Goal: Use online tool/utility: Utilize a website feature to perform a specific function

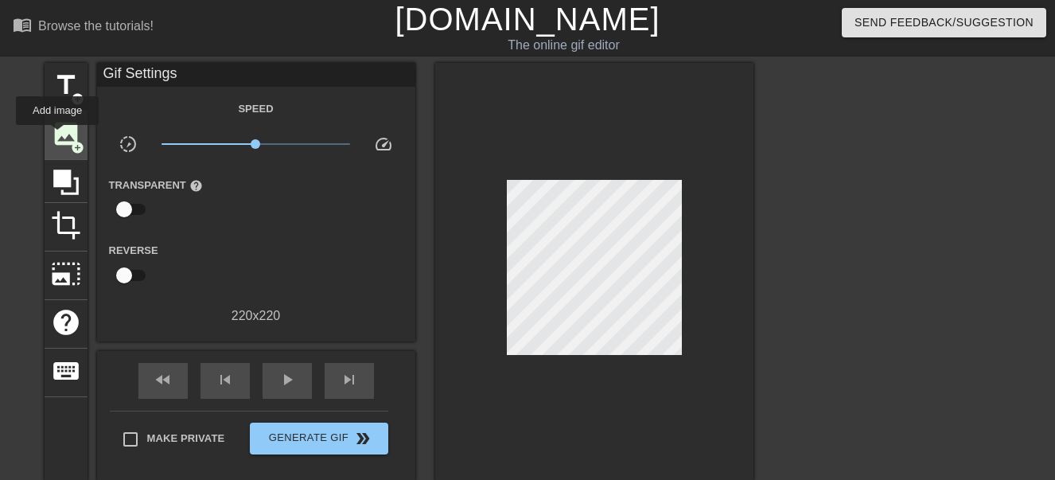
click at [62, 136] on span "image" at bounding box center [66, 134] width 30 height 30
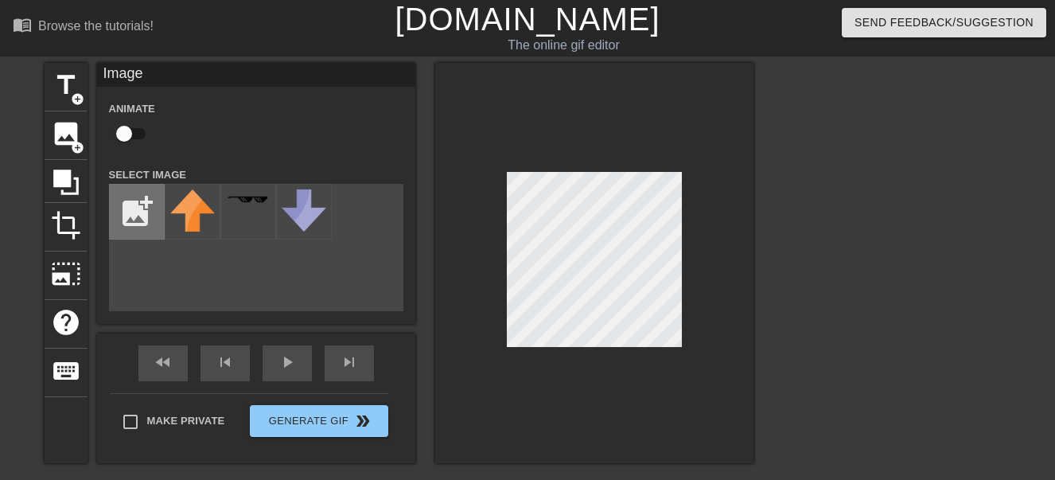
click at [136, 198] on input "file" at bounding box center [137, 212] width 54 height 54
type input "C:\fakepath\cooltext492608985618572.png"
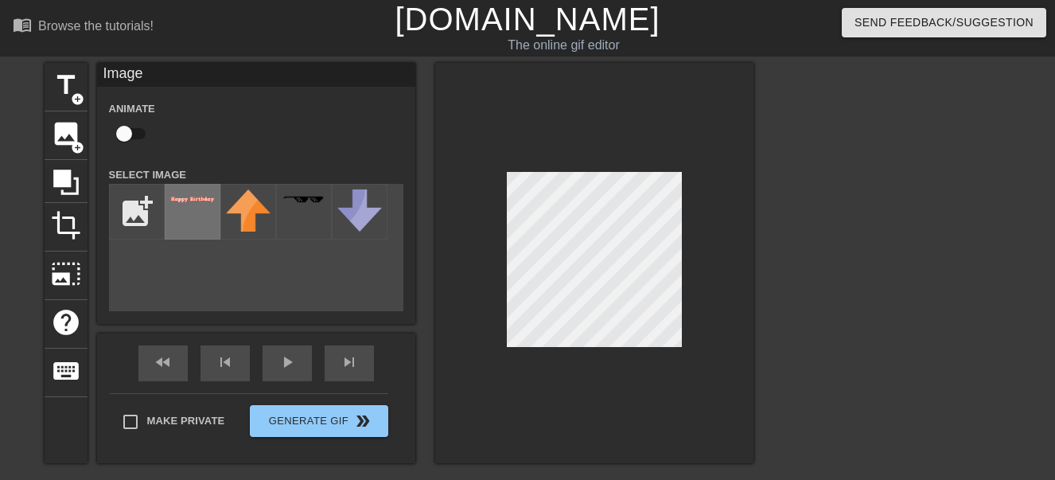
click at [220, 220] on div at bounding box center [193, 212] width 56 height 56
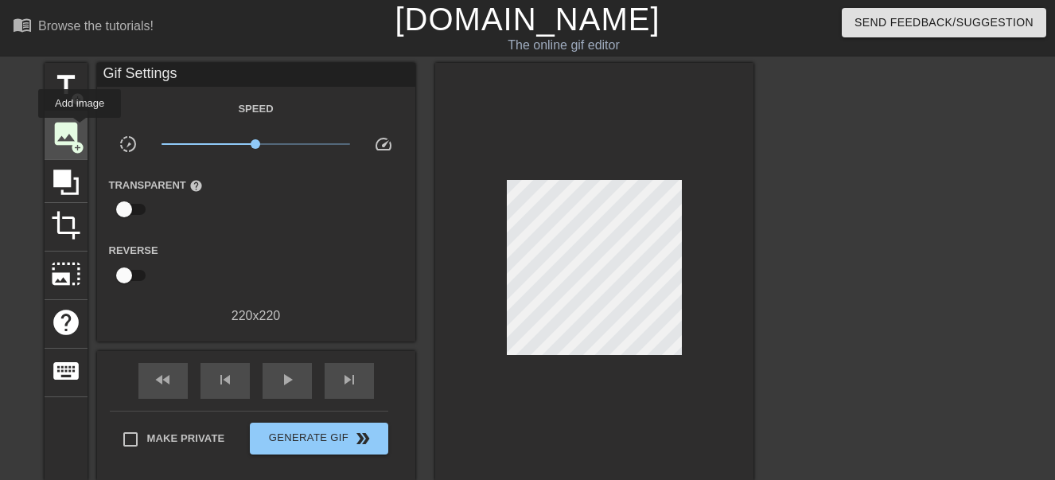
click at [73, 131] on span "image" at bounding box center [66, 134] width 30 height 30
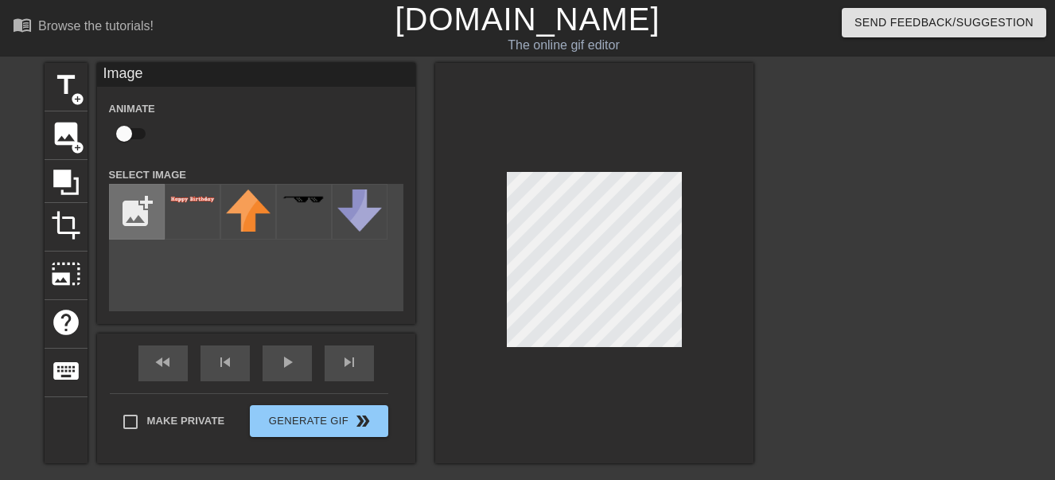
click at [147, 208] on input "file" at bounding box center [137, 212] width 54 height 54
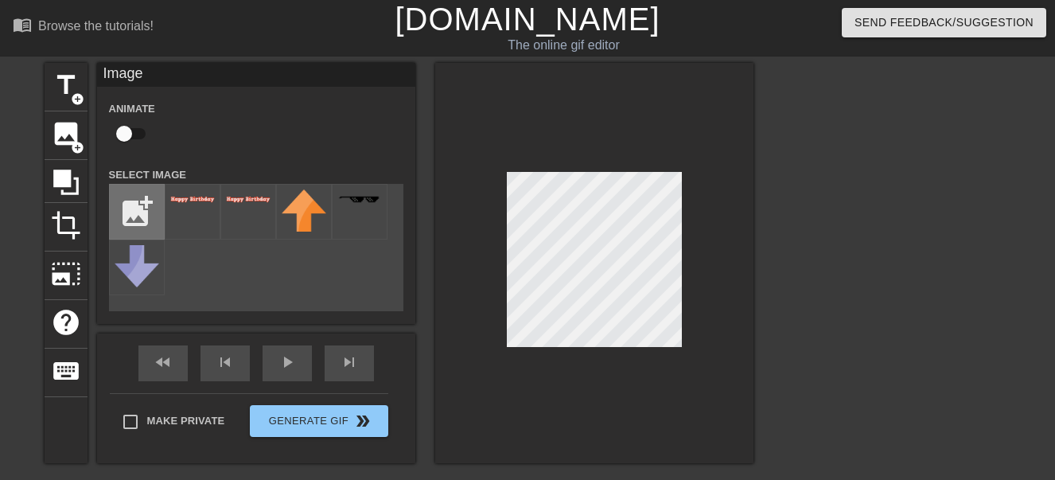
click at [138, 206] on input "file" at bounding box center [137, 212] width 54 height 54
type input "C:\fakepath\cooltext492609002543673.png"
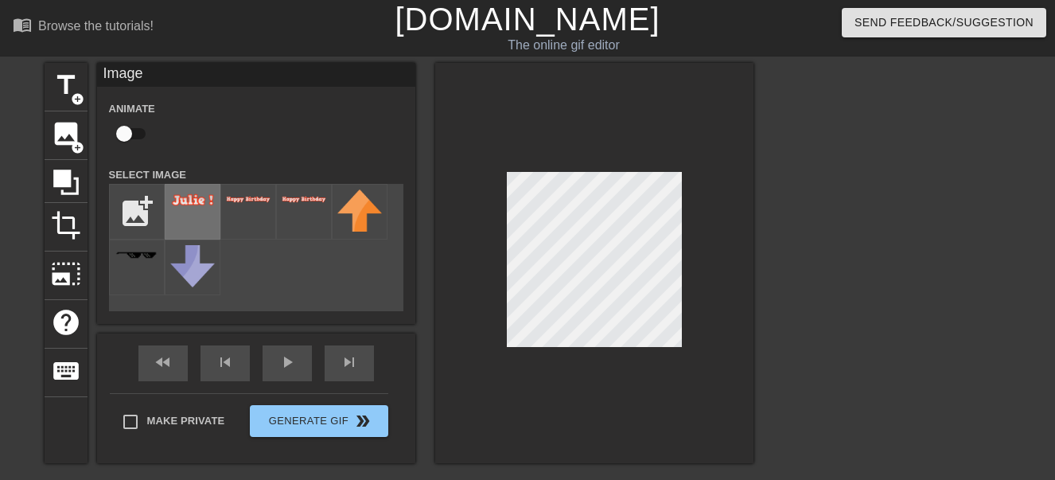
click at [193, 204] on img at bounding box center [192, 200] width 45 height 14
click at [786, 236] on div at bounding box center [892, 301] width 239 height 477
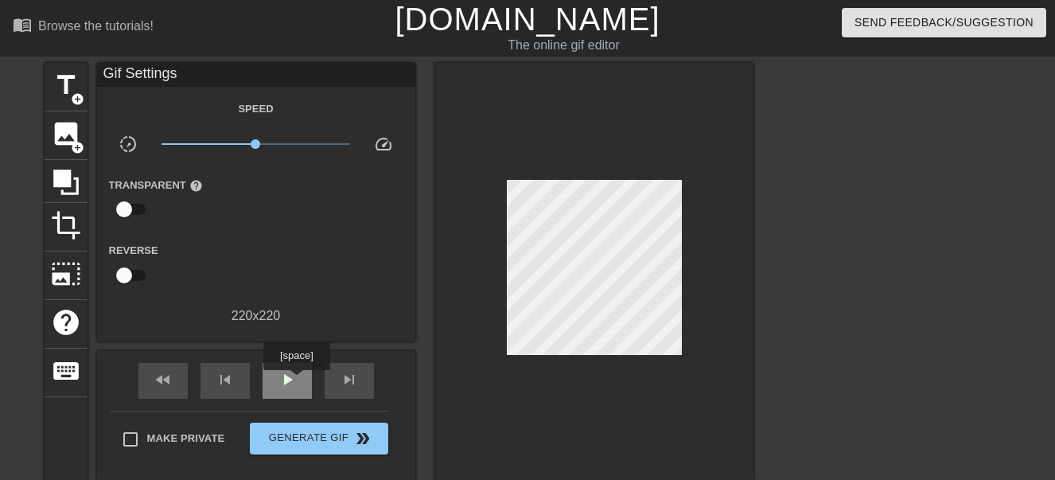
click at [291, 380] on span "play_arrow" at bounding box center [287, 379] width 19 height 19
type input "100"
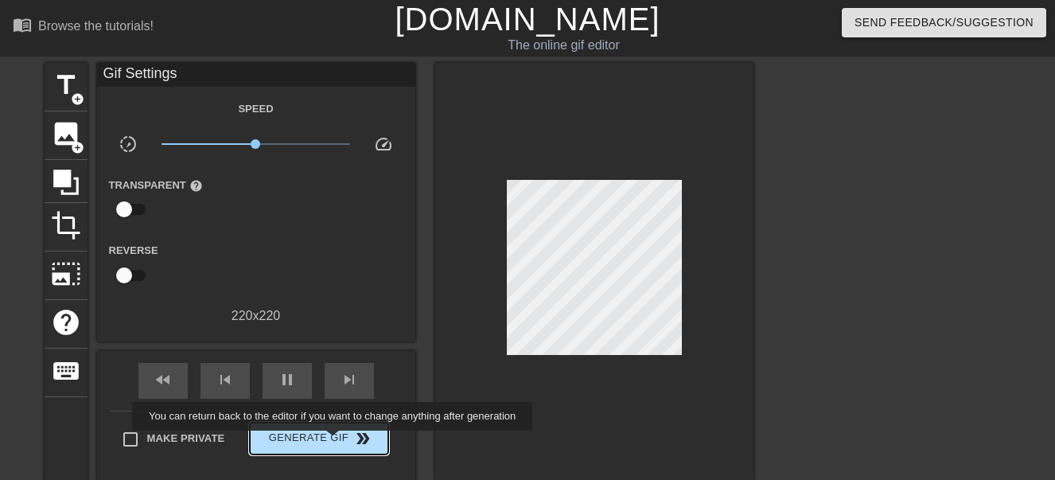
click at [334, 442] on span "Generate Gif double_arrow" at bounding box center [318, 438] width 125 height 19
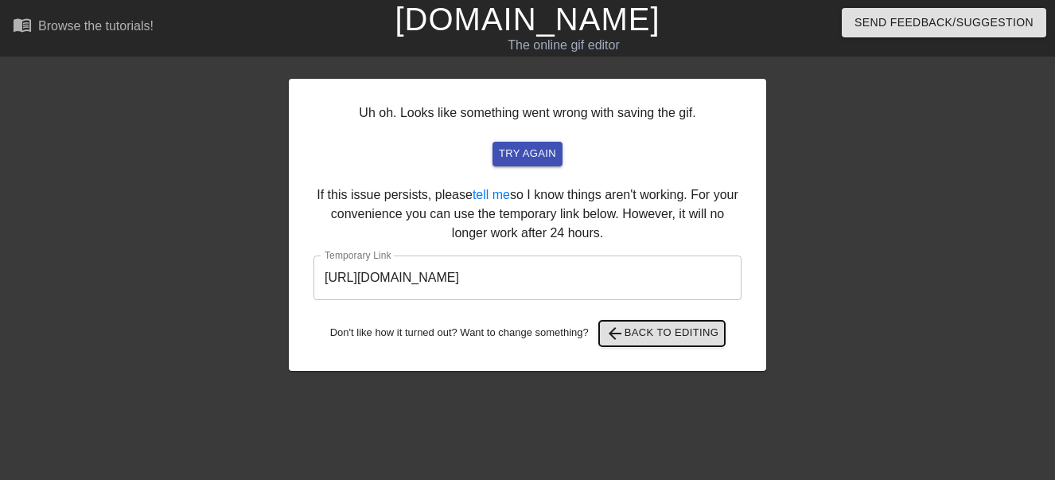
click at [638, 333] on span "arrow_back Back to Editing" at bounding box center [662, 333] width 114 height 19
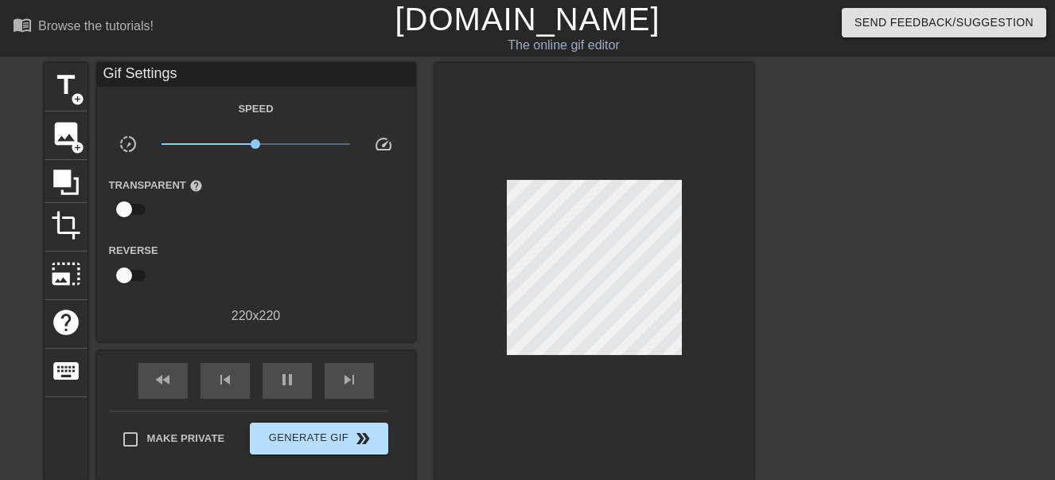
type input "100"
click at [333, 425] on button "Generate Gif double_arrow" at bounding box center [319, 438] width 138 height 32
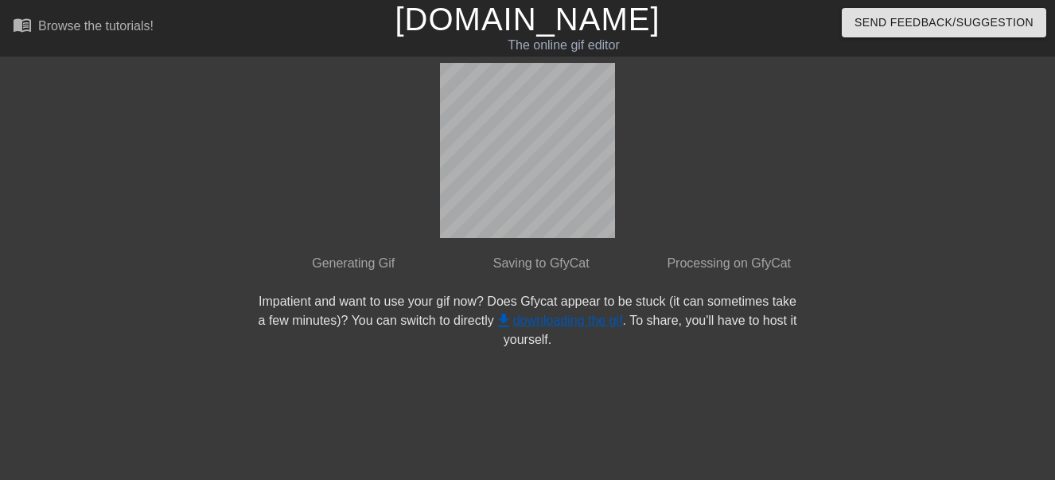
click at [577, 315] on link "get_app downloading the gif" at bounding box center [558, 320] width 129 height 14
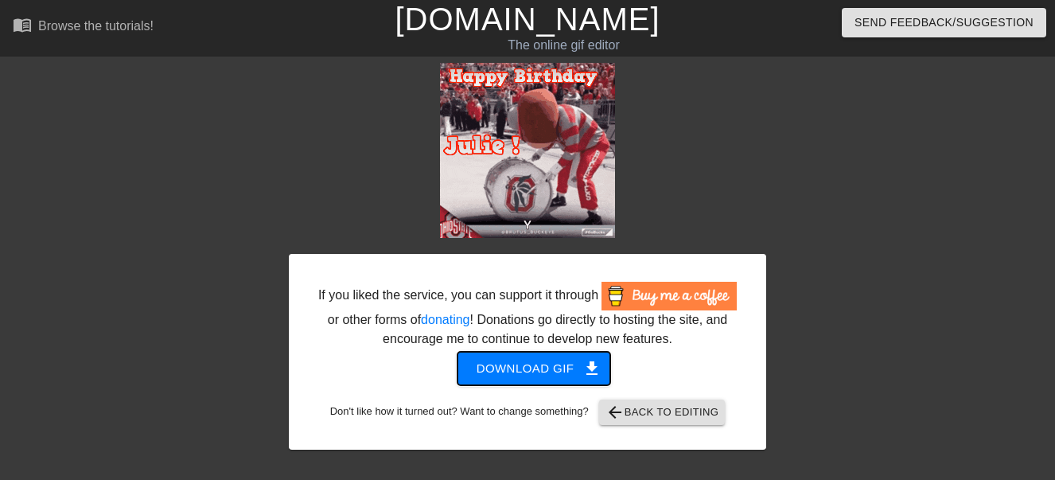
click at [570, 372] on span "Download gif get_app" at bounding box center [534, 368] width 115 height 21
